Goal: Task Accomplishment & Management: Manage account settings

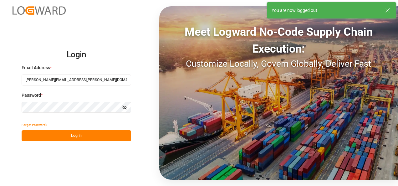
click at [94, 139] on button "Log In" at bounding box center [77, 135] width 110 height 11
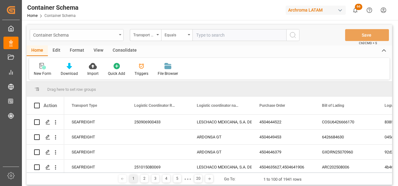
click at [122, 34] on div "Container Schema" at bounding box center [77, 35] width 94 height 12
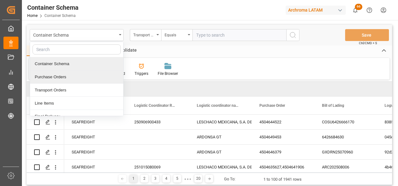
click at [88, 72] on div "Purchase Orders" at bounding box center [76, 76] width 93 height 13
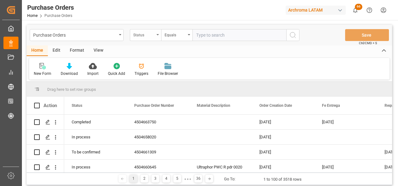
click at [145, 35] on div "Status" at bounding box center [143, 34] width 21 height 7
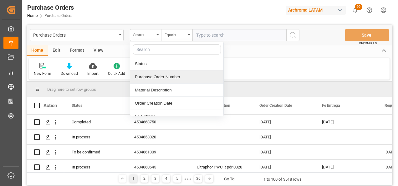
click at [147, 74] on div "Purchase Order Number" at bounding box center [176, 76] width 93 height 13
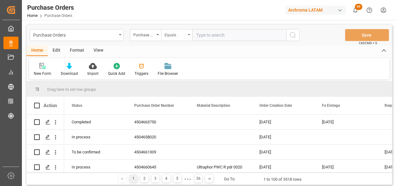
click at [177, 37] on div "Equals" at bounding box center [175, 34] width 21 height 7
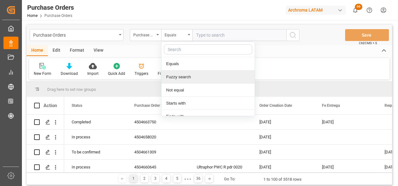
click at [184, 75] on div "Fuzzy search" at bounding box center [208, 76] width 93 height 13
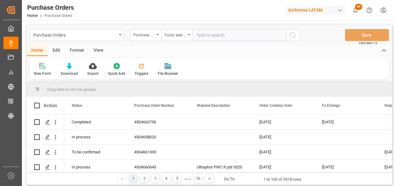
paste input "4504665228"
type input "4504665228"
click at [296, 37] on icon "search button" at bounding box center [293, 35] width 8 height 8
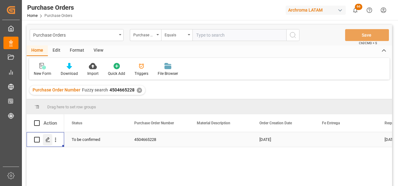
click at [49, 138] on icon "Press SPACE to select this row." at bounding box center [47, 139] width 5 height 5
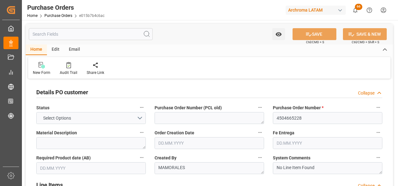
type input "1"
type input "[DATE]"
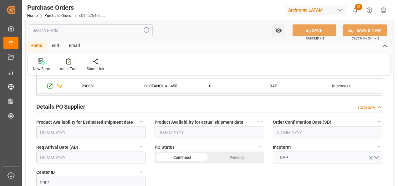
scroll to position [188, 0]
click at [287, 131] on input "text" at bounding box center [328, 132] width 110 height 12
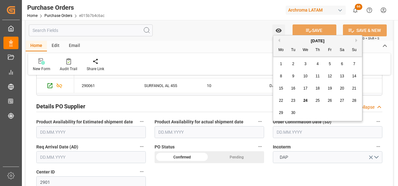
click at [277, 93] on div "15 16 17 18 19 20 21" at bounding box center [318, 88] width 86 height 12
click at [305, 98] on div "24" at bounding box center [306, 101] width 8 height 8
type input "[DATE]"
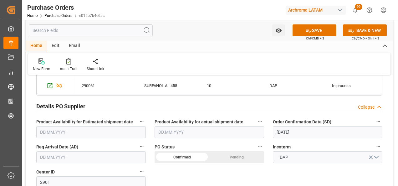
click at [102, 162] on input "text" at bounding box center [91, 157] width 110 height 12
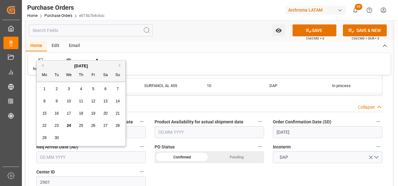
click at [39, 103] on div "8 9 10 11 12 13 14" at bounding box center [82, 101] width 86 height 12
click at [90, 126] on div "26" at bounding box center [94, 126] width 8 height 8
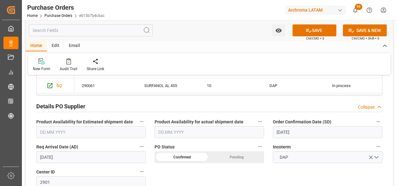
click at [56, 158] on input "[DATE]" at bounding box center [91, 157] width 110 height 12
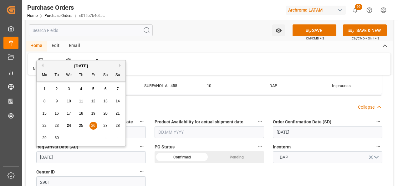
click at [54, 137] on div "30" at bounding box center [57, 138] width 8 height 8
type input "[DATE]"
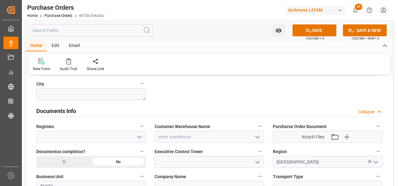
scroll to position [470, 0]
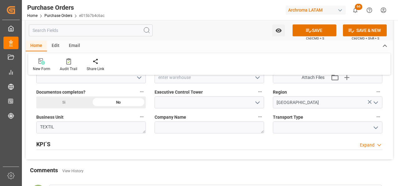
click at [255, 75] on icon "open menu" at bounding box center [258, 78] width 8 height 8
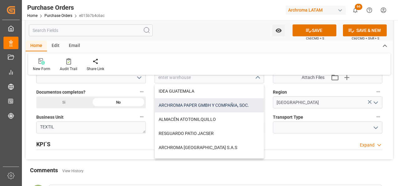
click at [169, 107] on div "ARCHROMA PAPER GMBH Y COMPAÑIA, SOC." at bounding box center [209, 105] width 109 height 14
type input "ARCHROMA PAPER GMBH Y COMPAÑIA, SOC."
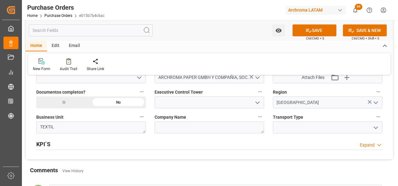
click at [57, 101] on div "Si" at bounding box center [63, 102] width 55 height 12
click at [377, 128] on icon "open menu" at bounding box center [376, 128] width 8 height 8
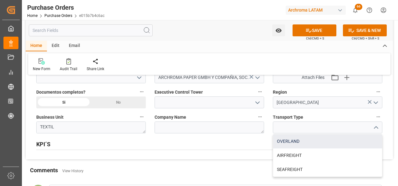
click at [289, 145] on div "OVERLAND" at bounding box center [327, 141] width 109 height 14
type input "OVERLAND"
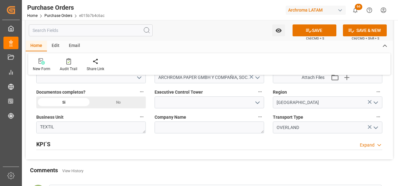
scroll to position [407, 0]
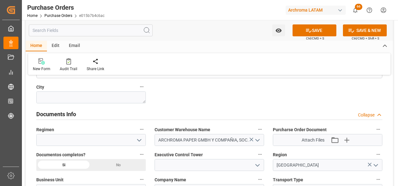
click at [257, 164] on icon "open menu" at bounding box center [258, 166] width 8 height 8
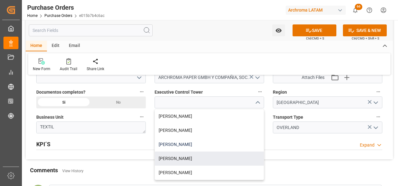
click at [186, 143] on div "[PERSON_NAME]" at bounding box center [209, 144] width 109 height 14
type input "[PERSON_NAME]"
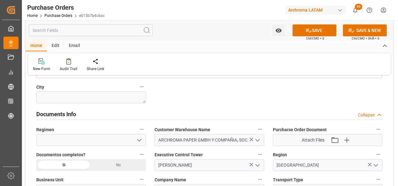
click at [136, 141] on icon "open menu" at bounding box center [140, 141] width 8 height 8
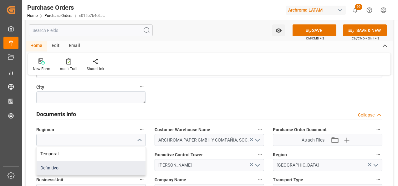
click at [108, 165] on div "Definitivo" at bounding box center [91, 168] width 109 height 14
type input "Definitivo"
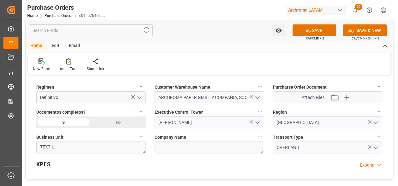
scroll to position [438, 0]
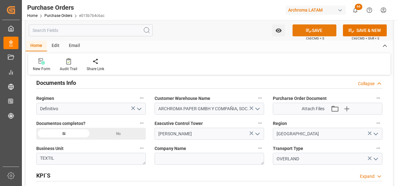
click at [325, 35] on button "SAVE" at bounding box center [315, 30] width 44 height 12
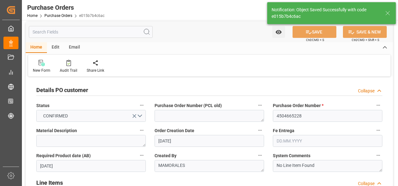
scroll to position [0, 0]
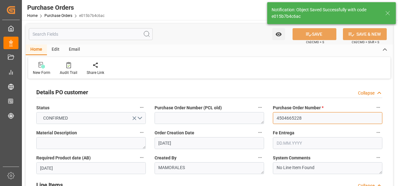
click at [289, 118] on input "4504665228" at bounding box center [328, 118] width 110 height 12
click at [51, 16] on link "Purchase Orders" at bounding box center [58, 15] width 28 height 4
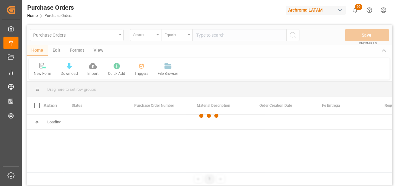
click at [118, 36] on div at bounding box center [210, 116] width 366 height 182
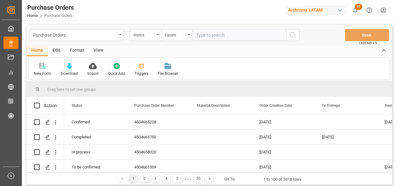
click at [118, 36] on div "Purchase Orders" at bounding box center [77, 35] width 94 height 12
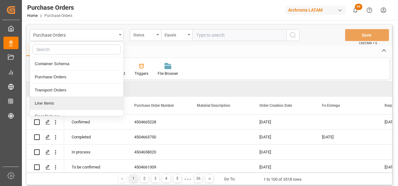
click at [68, 98] on div "Line Items" at bounding box center [76, 103] width 93 height 13
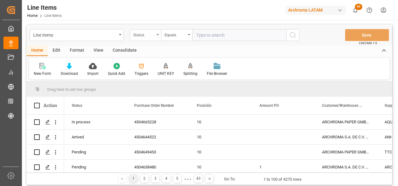
click at [153, 36] on div "Status" at bounding box center [143, 34] width 21 height 7
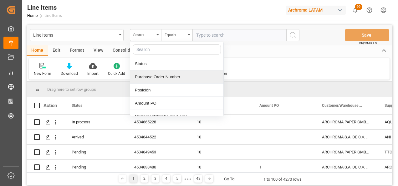
click at [151, 78] on div "Purchase Order Number" at bounding box center [176, 76] width 93 height 13
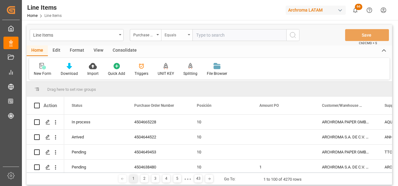
click at [172, 34] on div "Equals" at bounding box center [175, 34] width 21 height 7
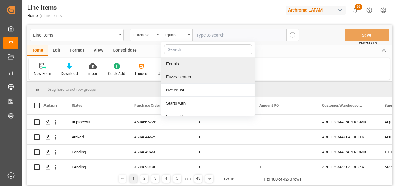
click at [180, 75] on div "Fuzzy search" at bounding box center [208, 76] width 93 height 13
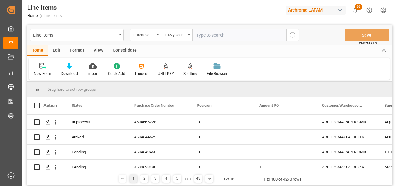
paste input "4504665228"
type input "4504665228"
click at [298, 39] on button "search button" at bounding box center [293, 35] width 13 height 12
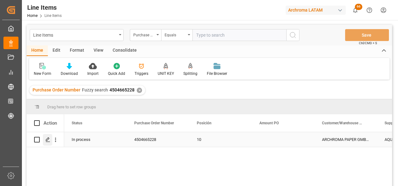
click at [47, 144] on div "Press SPACE to select this row." at bounding box center [47, 140] width 9 height 12
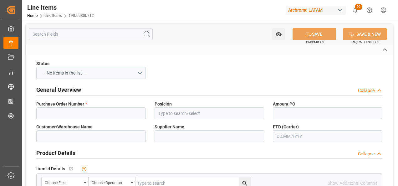
type input "4504665228"
type input "10"
type input "ARCHROMA PAPER GMBH Y COMPAÑIA, SOC."
type input "AQUAQUIM SA DE CV"
type input "290061"
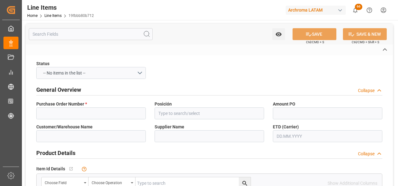
type textarea "SURFANOL AL 455"
type input "KGM"
type input "KG"
type input "SEAFREIGHT"
type textarea "TECUN UMAN"
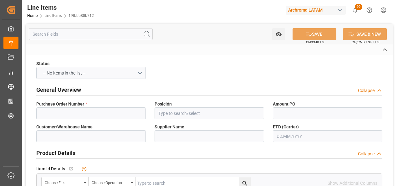
type input "2901"
type textarea "TEXTIL"
type input "DAP"
type textarea "Definitivo"
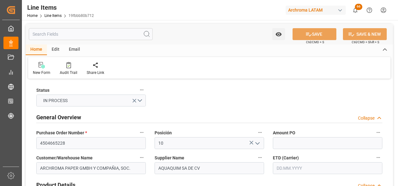
type input "4800"
type input "3402420100"
type input "[DATE] 18:36"
type input "[DATE] 17:53"
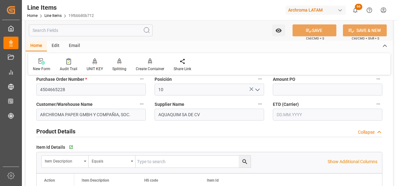
scroll to position [63, 0]
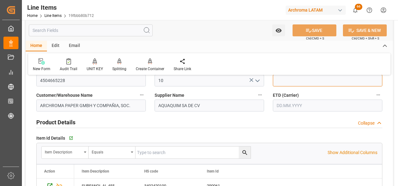
drag, startPoint x: 294, startPoint y: 78, endPoint x: 277, endPoint y: 79, distance: 17.3
click at [294, 78] on input "text" at bounding box center [328, 81] width 110 height 12
click at [287, 102] on input "text" at bounding box center [328, 106] width 110 height 12
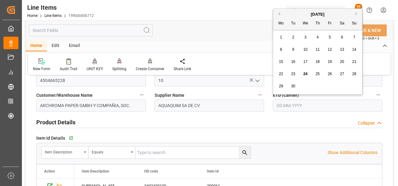
click at [275, 72] on div "22 23 24 25 26 27 28" at bounding box center [318, 74] width 86 height 12
click at [307, 70] on div "24" at bounding box center [306, 74] width 8 height 8
type input "[DATE]"
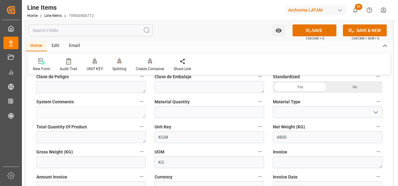
scroll to position [219, 0]
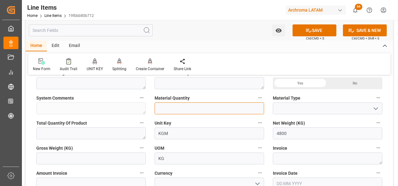
click at [218, 107] on input "text" at bounding box center [210, 108] width 110 height 12
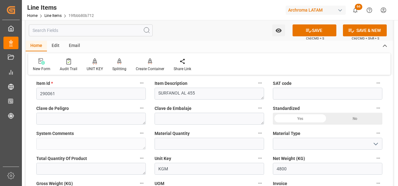
scroll to position [157, 0]
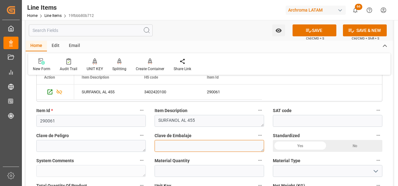
click at [172, 145] on textarea at bounding box center [210, 146] width 110 height 12
click at [173, 165] on div "Material Quantity" at bounding box center [209, 166] width 118 height 25
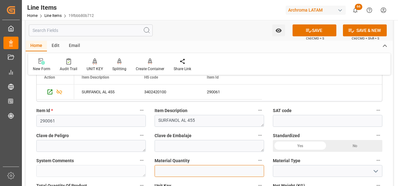
click at [173, 167] on input "text" at bounding box center [210, 171] width 110 height 12
type input "24"
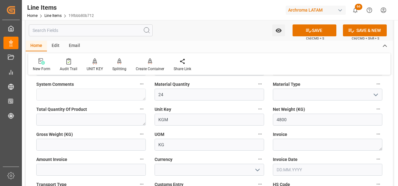
scroll to position [219, 0]
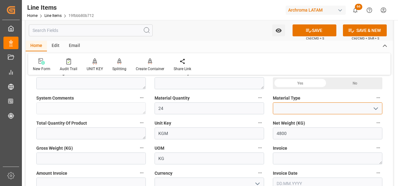
click at [376, 103] on input at bounding box center [328, 108] width 110 height 12
click at [375, 108] on icon "open menu" at bounding box center [376, 109] width 8 height 8
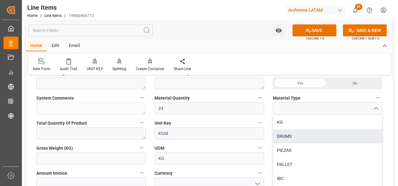
click at [296, 135] on div "DRUMS" at bounding box center [327, 136] width 109 height 14
type input "DRUMS"
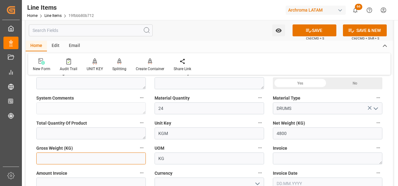
click at [97, 163] on input "text" at bounding box center [91, 159] width 110 height 12
type input "5094"
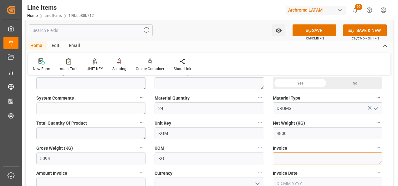
click at [281, 159] on textarea at bounding box center [328, 159] width 110 height 12
click at [287, 166] on div "Invoice" at bounding box center [328, 154] width 118 height 25
click at [284, 157] on textarea at bounding box center [328, 159] width 110 height 12
paste textarea "F - 2086"
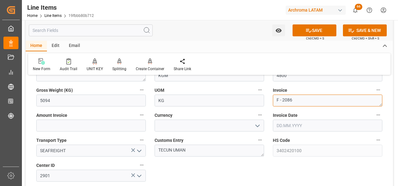
scroll to position [282, 0]
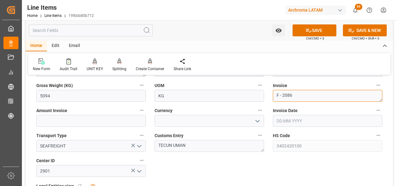
type textarea "F - 2086"
click at [287, 125] on input "text" at bounding box center [328, 121] width 110 height 12
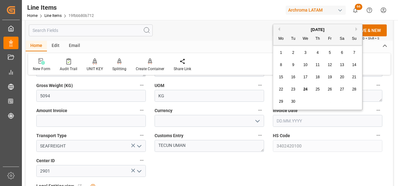
click at [294, 88] on span "23" at bounding box center [293, 89] width 4 height 4
type input "[DATE]"
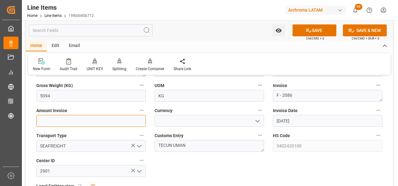
click at [111, 126] on input "text" at bounding box center [91, 121] width 110 height 12
type input "21648"
click at [253, 120] on button "open menu" at bounding box center [257, 121] width 9 height 10
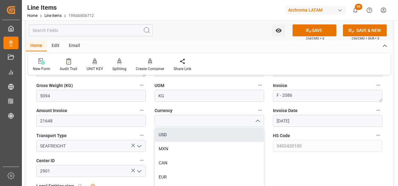
click at [221, 133] on div "USD" at bounding box center [209, 135] width 109 height 14
type input "USD"
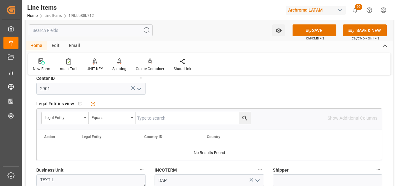
scroll to position [438, 0]
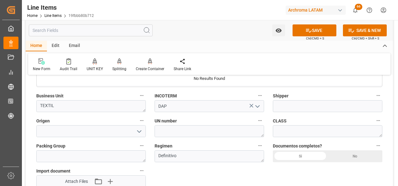
click at [298, 154] on div "Si" at bounding box center [300, 156] width 55 height 12
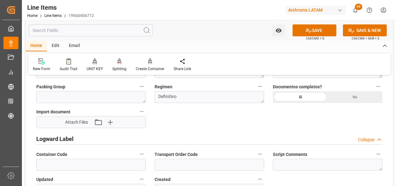
scroll to position [501, 0]
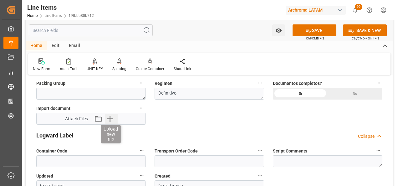
click at [110, 118] on icon "button" at bounding box center [110, 119] width 10 height 10
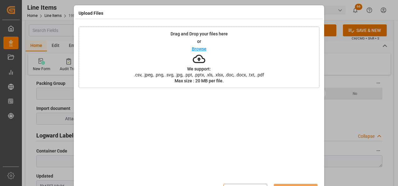
click at [166, 69] on div "Drag and Drop your files here or Browse We support: .csv, .jpeg, .png, .svg, .j…" at bounding box center [199, 57] width 241 height 61
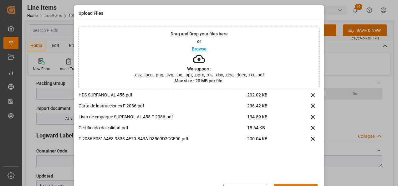
scroll to position [21, 0]
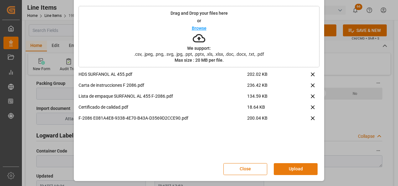
click at [303, 165] on button "Upload" at bounding box center [296, 169] width 44 height 12
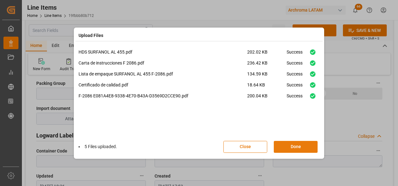
click at [308, 145] on button "Done" at bounding box center [296, 147] width 44 height 12
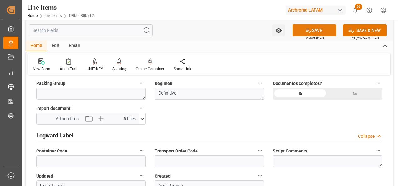
click at [321, 31] on button "SAVE" at bounding box center [315, 30] width 44 height 12
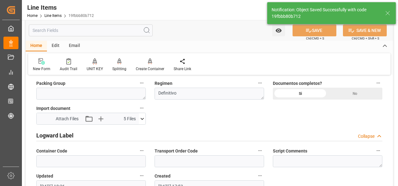
type textarea "24 DRUMS"
type input "[DATE] 18:40"
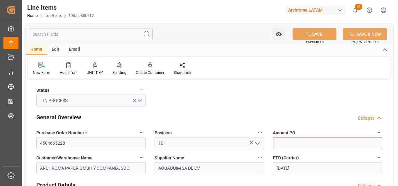
click at [325, 144] on input "text" at bounding box center [328, 143] width 110 height 12
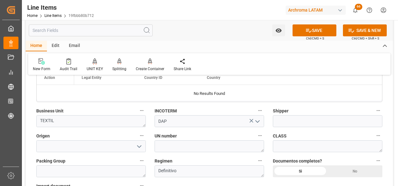
scroll to position [438, 0]
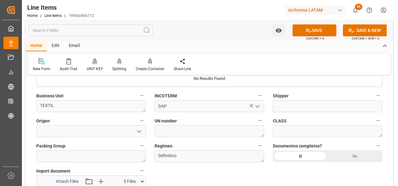
type input "4.51"
click at [73, 134] on input at bounding box center [91, 131] width 110 height 12
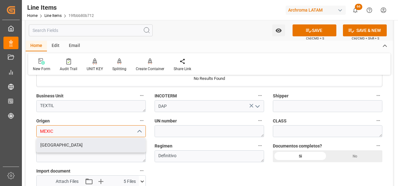
click at [77, 144] on div "[GEOGRAPHIC_DATA]" at bounding box center [91, 145] width 109 height 14
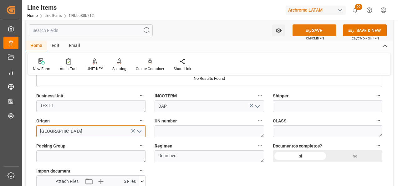
type input "[GEOGRAPHIC_DATA]"
click at [319, 28] on button "SAVE" at bounding box center [315, 30] width 44 height 12
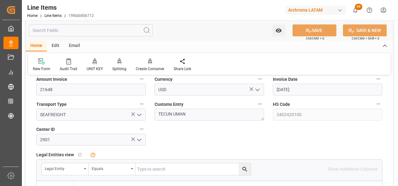
scroll to position [251, 0]
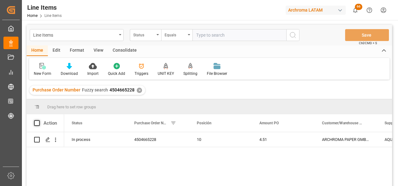
click at [36, 124] on span at bounding box center [37, 123] width 6 height 6
click at [39, 120] on input "checkbox" at bounding box center [39, 120] width 0 height 0
checkbox input "true"
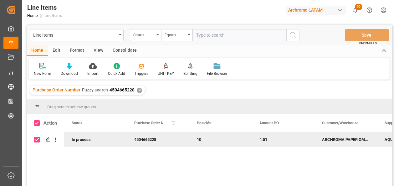
click at [134, 47] on div "Consolidate" at bounding box center [125, 50] width 34 height 11
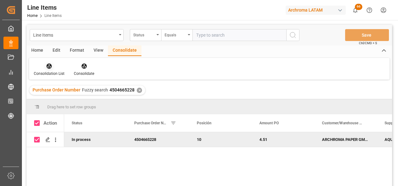
click at [50, 63] on icon at bounding box center [49, 66] width 6 height 6
click at [68, 91] on div "Line Items Status Equals Save Ctrl/CMD + S Home Edit Format View Consolidate Co…" at bounding box center [210, 114] width 366 height 178
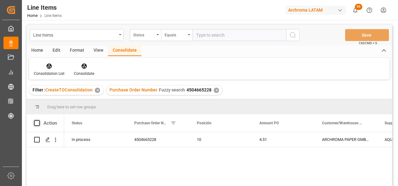
click at [37, 126] on span at bounding box center [37, 123] width 6 height 6
click at [39, 120] on input "checkbox" at bounding box center [39, 120] width 0 height 0
checkbox input "true"
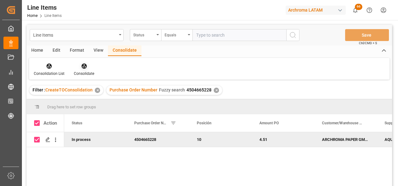
click at [84, 70] on div "Consolidate" at bounding box center [84, 70] width 30 height 14
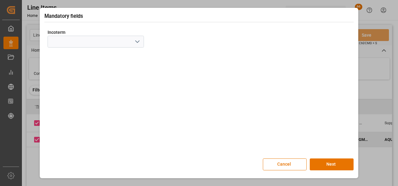
click at [139, 42] on icon "open menu" at bounding box center [138, 42] width 8 height 8
click at [83, 100] on div "DAP" at bounding box center [96, 101] width 96 height 14
type input "DAP"
click at [341, 170] on div "Mandatory fields Incoterm DAP Cancel Next" at bounding box center [199, 92] width 316 height 167
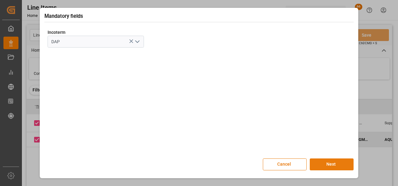
click at [340, 165] on button "Next" at bounding box center [332, 164] width 44 height 12
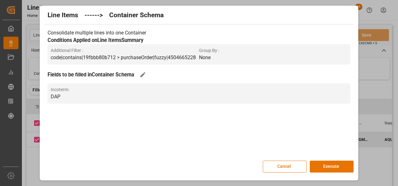
click at [340, 165] on button "Execute" at bounding box center [332, 167] width 44 height 12
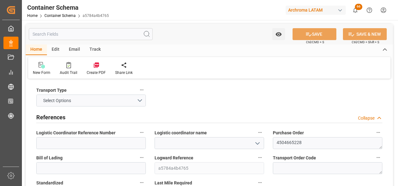
type input "0"
type input "1"
type input "24"
type input "4800"
type input "5094"
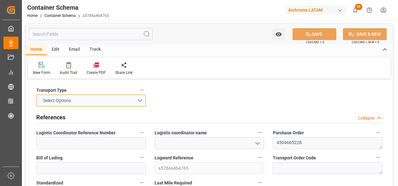
click at [139, 101] on button "Select Options" at bounding box center [91, 101] width 110 height 12
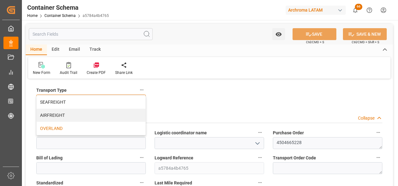
click at [105, 127] on div "OVERLAND" at bounding box center [91, 128] width 109 height 13
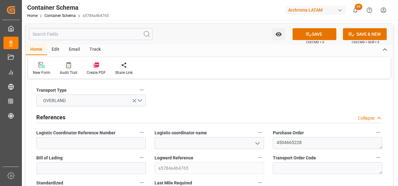
click at [257, 142] on icon "open menu" at bounding box center [258, 144] width 8 height 8
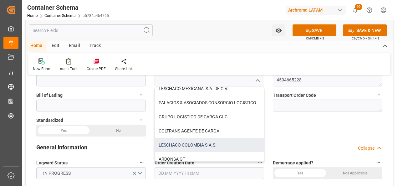
scroll to position [11, 0]
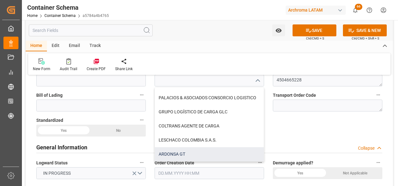
click at [211, 152] on div "ARDONSA GT" at bounding box center [209, 154] width 109 height 14
type input "ARDONSA GT"
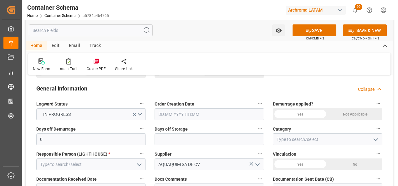
scroll to position [125, 0]
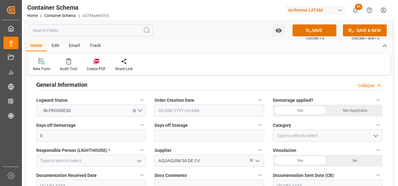
click at [192, 110] on input "text" at bounding box center [210, 111] width 110 height 12
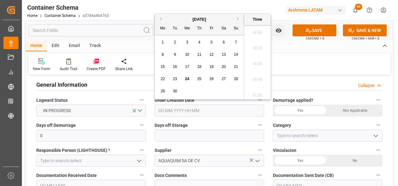
scroll to position [816, 0]
click at [158, 85] on div "22 23 24 25 26 27 28" at bounding box center [200, 79] width 86 height 12
click at [187, 78] on span "24" at bounding box center [187, 79] width 4 height 4
click at [256, 80] on li "13:45" at bounding box center [257, 78] width 27 height 16
type input "24.09.2025 13:45"
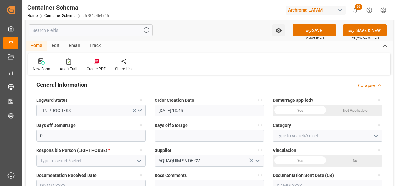
click at [142, 158] on icon "open menu" at bounding box center [140, 161] width 8 height 8
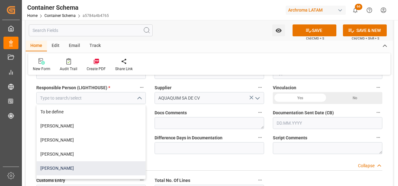
click at [103, 166] on div "[PERSON_NAME]" at bounding box center [91, 168] width 109 height 14
type input "[PERSON_NAME]"
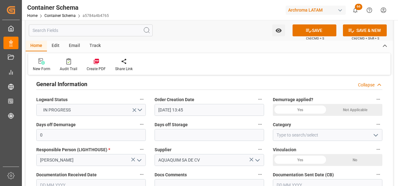
scroll to position [125, 0]
click at [377, 134] on icon "open menu" at bounding box center [376, 136] width 8 height 8
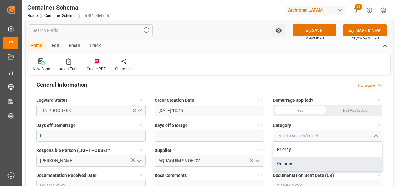
click at [320, 164] on div "On time" at bounding box center [327, 164] width 109 height 14
type input "On time"
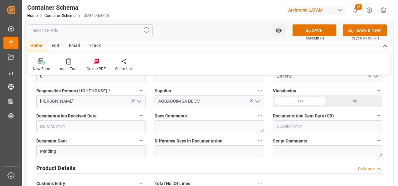
scroll to position [188, 0]
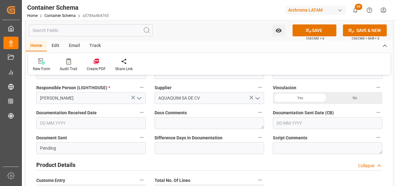
click at [117, 127] on input "text" at bounding box center [91, 123] width 110 height 12
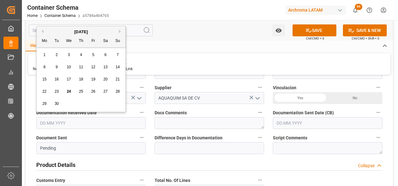
click at [37, 91] on div "September 2025 Mo Tu We Th Fr Sa Su 1 2 3 4 5 6 7 8 9 10 11 12 13 14 15 16 17 1…" at bounding box center [81, 69] width 89 height 86
click at [70, 90] on span "24" at bounding box center [69, 91] width 4 height 4
type input "[DATE]"
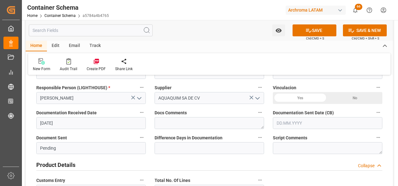
click at [290, 120] on input "text" at bounding box center [328, 123] width 110 height 12
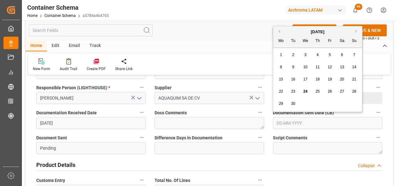
click at [275, 89] on div "22 23 24 25 26 27 28" at bounding box center [318, 92] width 86 height 12
click at [306, 90] on span "24" at bounding box center [305, 91] width 4 height 4
type input "[DATE]"
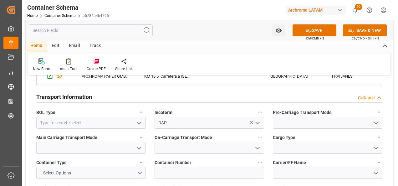
scroll to position [532, 0]
click at [381, 124] on input at bounding box center [328, 123] width 110 height 12
click at [372, 125] on icon "open menu" at bounding box center [376, 123] width 8 height 8
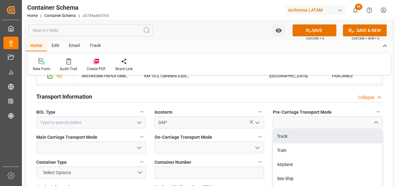
click at [359, 132] on div "Truck" at bounding box center [327, 136] width 109 height 14
type input "Truck"
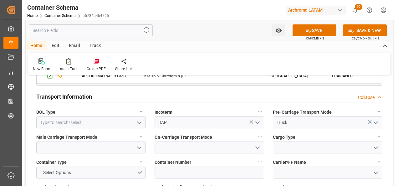
click at [376, 150] on icon "open menu" at bounding box center [376, 148] width 8 height 8
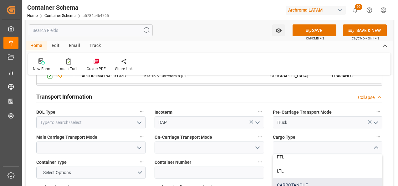
scroll to position [22, 0]
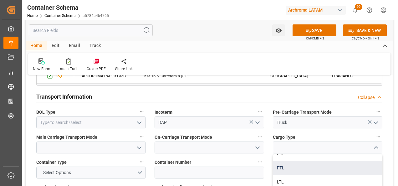
click at [303, 167] on div "FTL" at bounding box center [327, 168] width 109 height 14
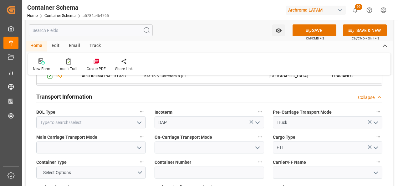
click at [376, 147] on icon "open menu" at bounding box center [376, 148] width 8 height 8
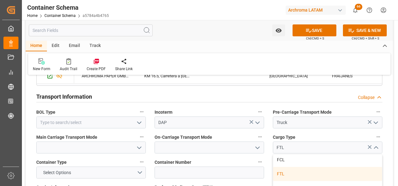
scroll to position [31, 0]
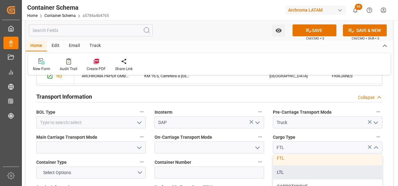
click at [337, 172] on div "LTL" at bounding box center [327, 172] width 109 height 14
type input "LTL"
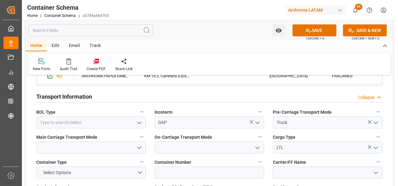
click at [139, 145] on icon "open menu" at bounding box center [140, 148] width 8 height 8
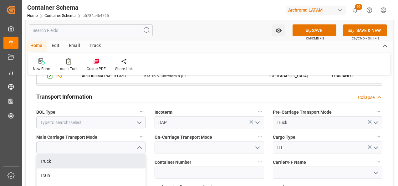
drag, startPoint x: 126, startPoint y: 155, endPoint x: 132, endPoint y: 155, distance: 6.0
click at [126, 155] on div "Truck" at bounding box center [91, 161] width 109 height 14
type input "Truck"
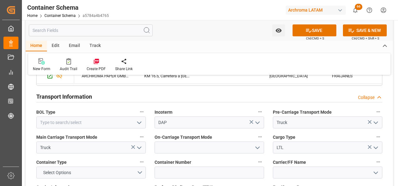
click at [256, 146] on icon "open menu" at bounding box center [258, 148] width 8 height 8
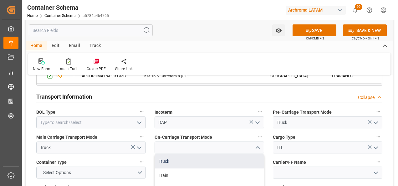
click at [243, 156] on div "Truck" at bounding box center [209, 161] width 109 height 14
type input "Truck"
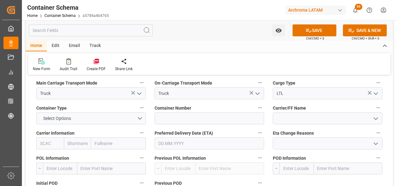
scroll to position [595, 0]
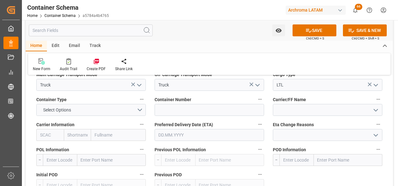
click at [196, 130] on input "text" at bounding box center [210, 135] width 110 height 12
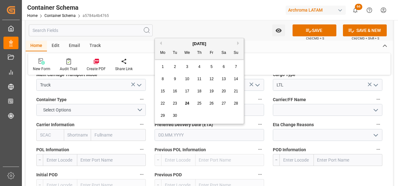
click at [157, 107] on div "22 23 24 25 26 27 28" at bounding box center [200, 103] width 86 height 12
click at [175, 117] on span "30" at bounding box center [175, 115] width 4 height 4
type input "[DATE]"
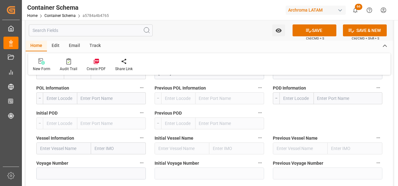
scroll to position [626, 0]
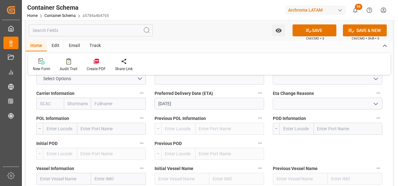
click at [325, 129] on input "text" at bounding box center [348, 129] width 69 height 12
type input "TECUN UMAN"
click at [343, 143] on b "Tecun Uman" at bounding box center [330, 142] width 25 height 5
type input "GTTUC"
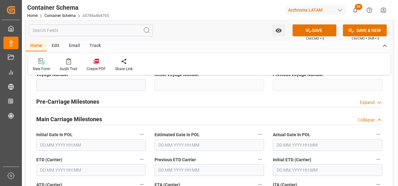
scroll to position [783, 0]
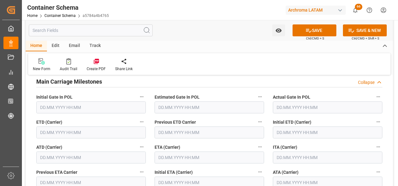
type input "Tecun Uman"
click at [63, 135] on input "text" at bounding box center [91, 133] width 110 height 12
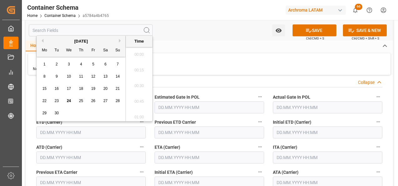
scroll to position [816, 0]
click at [66, 100] on div "24" at bounding box center [69, 101] width 8 height 8
type input "24.09.2025 00:00"
click at [187, 158] on input "text" at bounding box center [210, 158] width 110 height 12
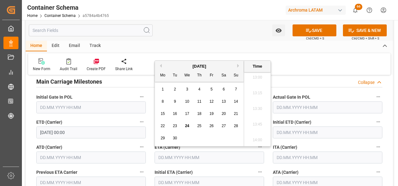
click at [174, 136] on span "30" at bounding box center [175, 138] width 4 height 4
type input "30.09.2025 00:00"
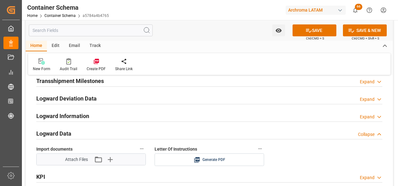
scroll to position [971, 0]
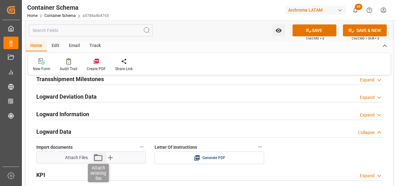
click at [95, 159] on icon "button" at bounding box center [98, 158] width 10 height 10
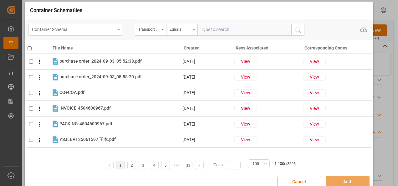
click at [117, 31] on div "Container Schema" at bounding box center [76, 30] width 94 height 12
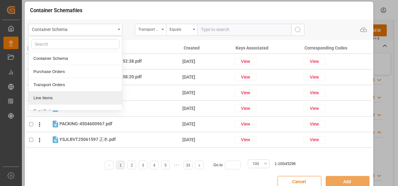
click at [46, 97] on div "Line Items" at bounding box center [75, 97] width 93 height 13
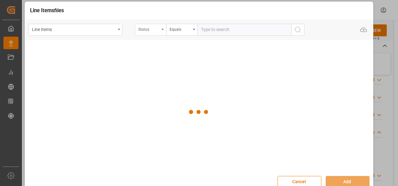
click at [162, 31] on div "Status" at bounding box center [150, 30] width 31 height 12
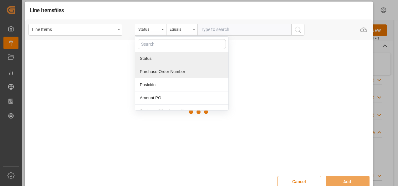
click at [154, 70] on div "Purchase Order Number" at bounding box center [181, 71] width 93 height 13
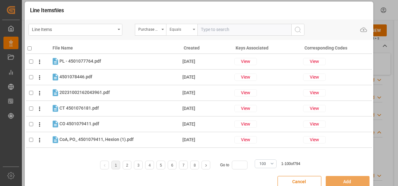
click at [176, 31] on div "Equals" at bounding box center [180, 28] width 21 height 7
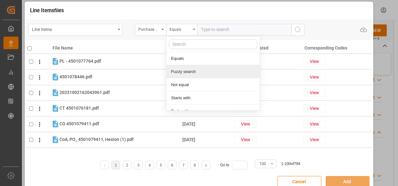
click at [189, 68] on div "Fuzzy search" at bounding box center [213, 71] width 93 height 13
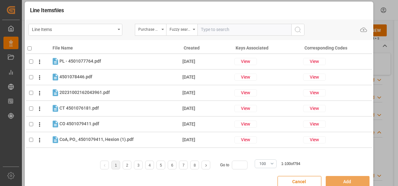
click at [226, 32] on input "text" at bounding box center [245, 30] width 94 height 12
paste input "4504665228"
type input "4504665228"
click at [297, 29] on icon "search button" at bounding box center [298, 30] width 8 height 8
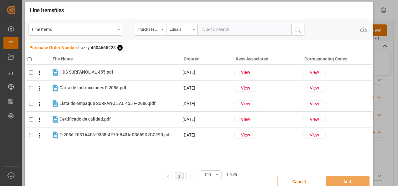
click at [28, 59] on input "checkbox" at bounding box center [30, 59] width 4 height 4
checkbox input "true"
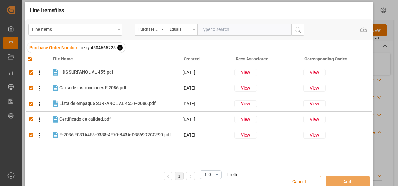
checkbox input "true"
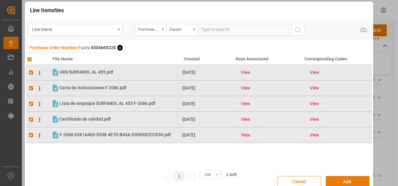
click at [334, 181] on button "Add" at bounding box center [348, 182] width 44 height 12
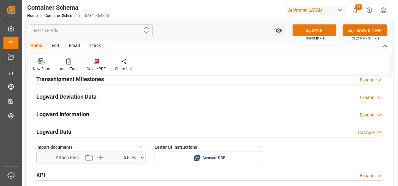
click at [306, 31] on icon at bounding box center [309, 30] width 7 height 7
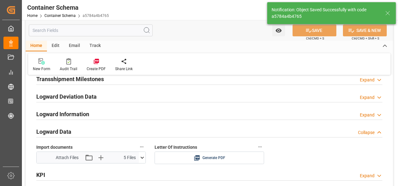
type input "Document Sent"
type input "GTTUC"
type input "Tecun Uman"
type input "30.09.2025 00:00"
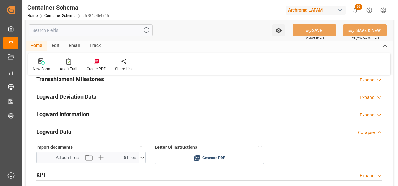
click at [74, 44] on div "Email" at bounding box center [74, 46] width 21 height 11
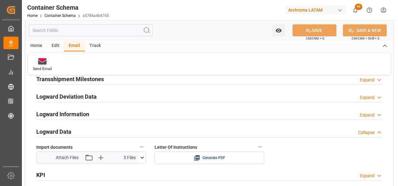
click at [42, 65] on div "Send Email" at bounding box center [42, 65] width 29 height 14
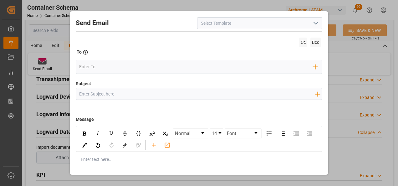
click at [316, 25] on icon "open menu" at bounding box center [316, 23] width 8 height 8
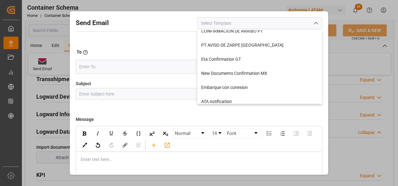
scroll to position [63, 0]
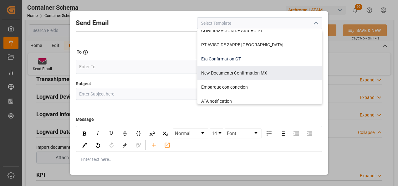
click at [236, 65] on div "Eta Confirmation GT" at bounding box center [260, 59] width 125 height 14
type input "Eta Confirmation GT"
type input "GT || PO {{purchaseOrder}} || {{category}} || BL {{bookingNumber}} || Confirmac…"
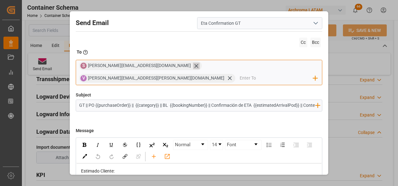
click at [193, 66] on icon at bounding box center [196, 66] width 7 height 7
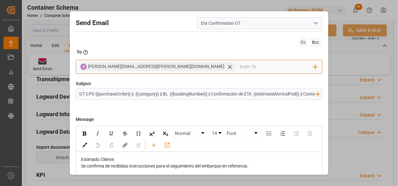
click at [240, 67] on input "email" at bounding box center [277, 66] width 74 height 9
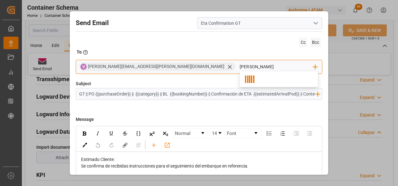
type input "J"
type input "johana.tunche@ardonsa.net"
click at [157, 143] on icon "rdw-toolbar" at bounding box center [154, 145] width 7 height 7
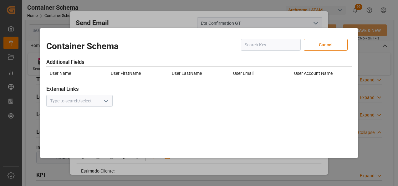
click at [296, 175] on div "Container Schema Cancel Additional Fields User Name User FirstName User LastNam…" at bounding box center [199, 93] width 398 height 186
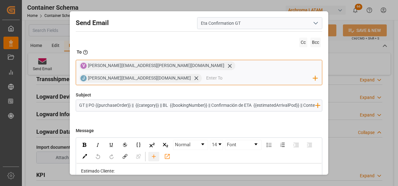
click at [157, 153] on icon "rdw-toolbar" at bounding box center [154, 156] width 7 height 7
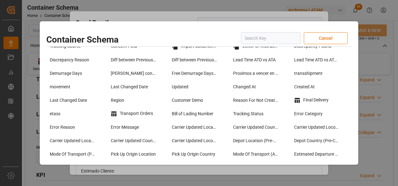
scroll to position [470, 0]
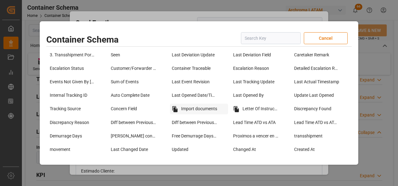
click at [196, 110] on div "Import documents" at bounding box center [199, 109] width 58 height 11
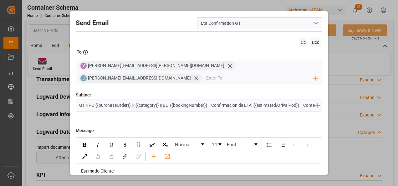
click at [257, 74] on input "email" at bounding box center [259, 78] width 107 height 9
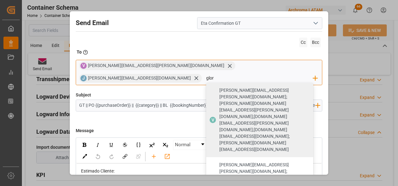
type input "glor"
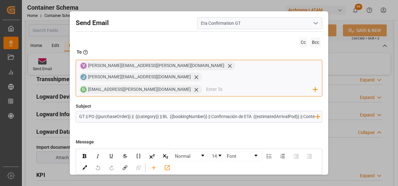
click at [221, 85] on input "email" at bounding box center [259, 89] width 107 height 9
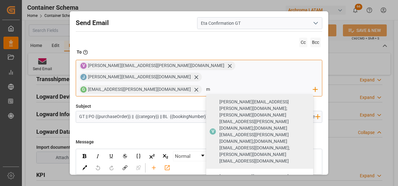
type input "mg"
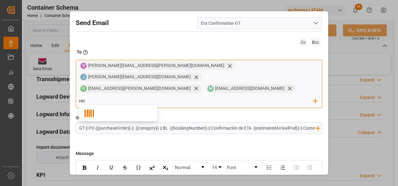
type input "rece"
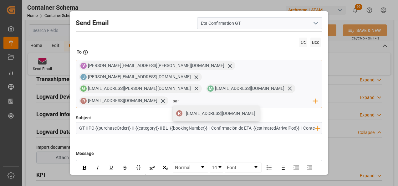
type input "sara"
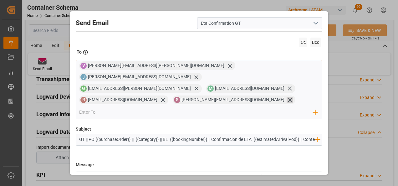
click at [287, 97] on icon at bounding box center [290, 100] width 7 height 7
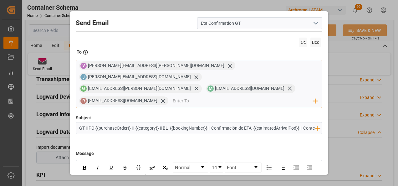
click at [266, 96] on input "email" at bounding box center [243, 100] width 141 height 9
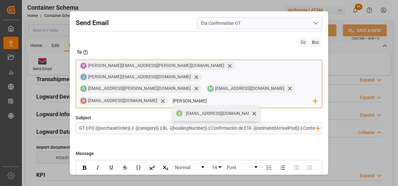
type input "saralo"
click at [256, 110] on span "saralogin1@gmail.com" at bounding box center [221, 113] width 70 height 7
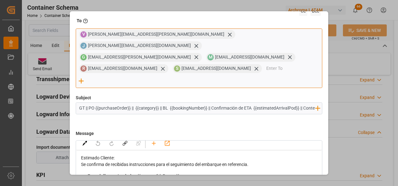
scroll to position [31, 0]
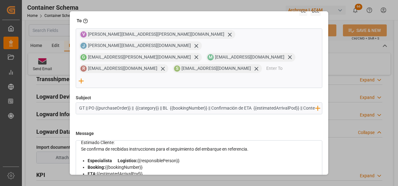
drag, startPoint x: 163, startPoint y: 85, endPoint x: 211, endPoint y: 83, distance: 48.3
click at [211, 103] on input "GT || PO {{purchaseOrder}} || {{category}} || BL {{bookingNumber}} || Confirmac…" at bounding box center [197, 108] width 243 height 11
drag, startPoint x: 252, startPoint y: 85, endPoint x: 293, endPoint y: 86, distance: 41.0
click at [293, 103] on input "GT || PO {{purchaseOrder}} || {{category}} || Confirmación de ETA {{estimatedAr…" at bounding box center [197, 108] width 243 height 11
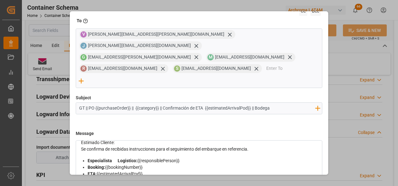
scroll to position [0, 0]
click at [286, 103] on input "GT || PO {{purchaseOrder}} || {{category}} || Confirmación de ETA {{estimatedAr…" at bounding box center [197, 108] width 243 height 11
type input "GT || PO {{purchaseOrder}} || {{category}} || Confirmación de ETA {{estimatedAr…"
click at [263, 146] on div "Se confirma de recibidas instrucciones para el seguimiento del embarque en refe…" at bounding box center [199, 149] width 237 height 7
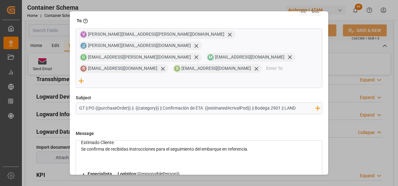
click at [98, 159] on div "rdw-editor" at bounding box center [199, 162] width 237 height 7
drag, startPoint x: 149, startPoint y: 139, endPoint x: 80, endPoint y: 135, distance: 68.7
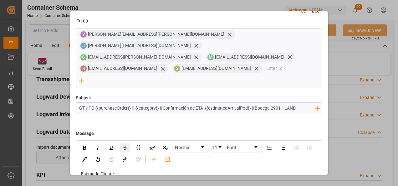
click at [123, 146] on img "rdw-inline-control" at bounding box center [125, 148] width 5 height 4
click at [86, 146] on img "rdw-inline-control" at bounding box center [85, 148] width 4 height 4
click at [126, 146] on img "rdw-inline-control" at bounding box center [125, 148] width 5 height 4
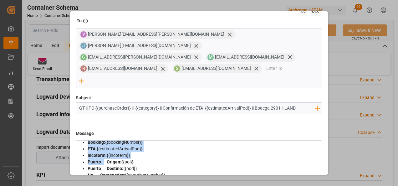
drag, startPoint x: 151, startPoint y: 170, endPoint x: 104, endPoint y: 138, distance: 56.9
click at [104, 138] on div "Estimado Cliente: Se confirma de recibidas instrucciones para el seguimiento de…" at bounding box center [199, 173] width 237 height 145
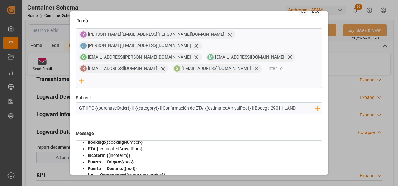
click at [106, 159] on div "Puerto Origen: {{pol}}" at bounding box center [203, 162] width 230 height 7
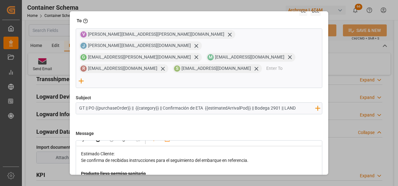
scroll to position [31, 0]
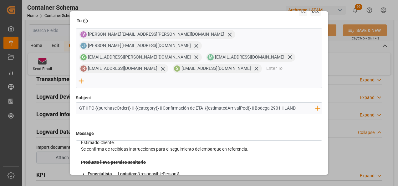
drag, startPoint x: 78, startPoint y: 138, endPoint x: 114, endPoint y: 141, distance: 35.8
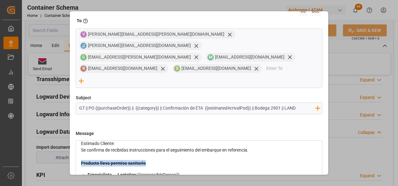
drag, startPoint x: 147, startPoint y: 143, endPoint x: 77, endPoint y: 142, distance: 70.5
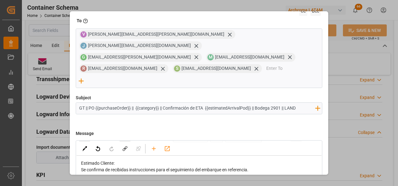
scroll to position [0, 0]
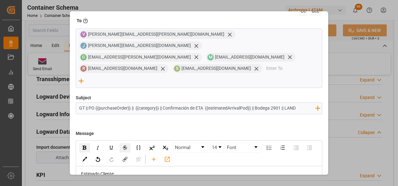
click at [124, 146] on img "rdw-inline-control" at bounding box center [125, 148] width 5 height 4
click at [109, 145] on img "rdw-inline-control" at bounding box center [111, 147] width 5 height 5
click at [163, 184] on div "rdw-editor" at bounding box center [199, 187] width 237 height 7
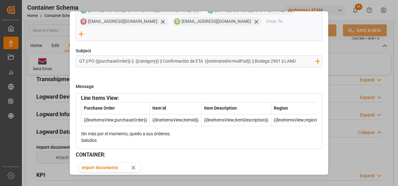
scroll to position [81, 0]
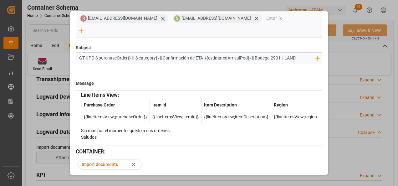
click at [308, 180] on button "Send" at bounding box center [301, 186] width 44 height 12
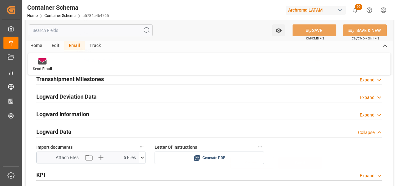
scroll to position [34, 0]
